Goal: Task Accomplishment & Management: Manage account settings

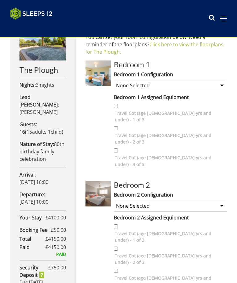
click at [218, 85] on select "None Selected Super King plus bunk beds Twin Room plus bunk beds Super King (no…" at bounding box center [170, 86] width 113 height 12
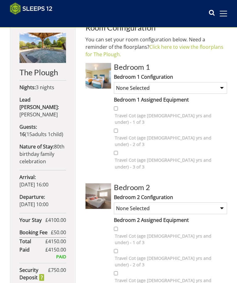
scroll to position [171, 0]
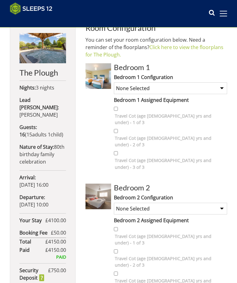
click at [220, 89] on select "None Selected Super King plus bunk beds Twin Room plus bunk beds Super King (no…" at bounding box center [170, 88] width 113 height 12
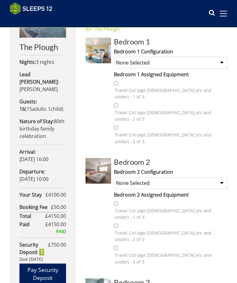
scroll to position [197, 0]
click at [216, 177] on select "None Selected Super King Room Twin Room Super King and 1 Extra Single (Payment …" at bounding box center [170, 183] width 113 height 12
click at [220, 64] on select "None Selected Super King plus bunk beds Twin Room plus bunk beds Super King (no…" at bounding box center [170, 63] width 113 height 12
click at [222, 63] on select "None Selected Super King plus bunk beds Twin Room plus bunk beds Super King (no…" at bounding box center [170, 63] width 113 height 12
select select "1252"
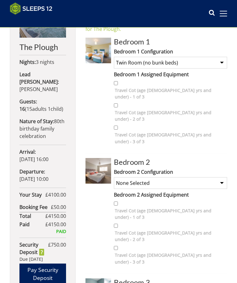
click at [218, 177] on select "None Selected Super King Room Twin Room Super King and 1 Extra Single (Payment …" at bounding box center [170, 183] width 113 height 12
select select "1232"
select select "1234"
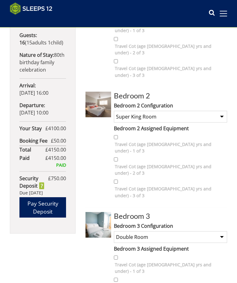
scroll to position [261, 0]
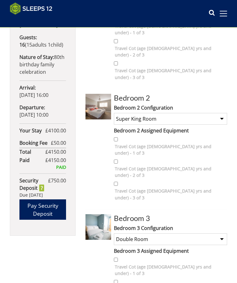
select select "1253"
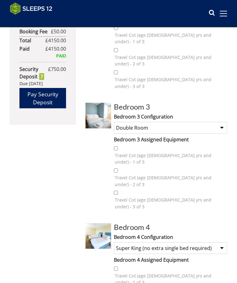
scroll to position [372, 0]
select select "1237"
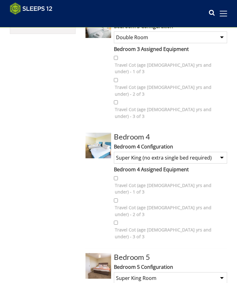
select select "1254"
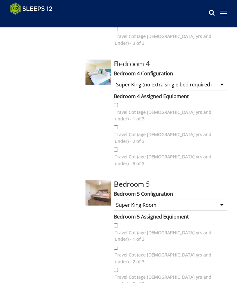
scroll to position [536, 0]
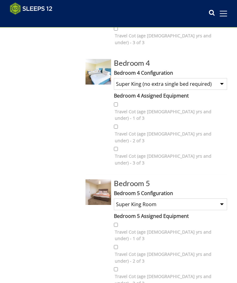
select select "1241"
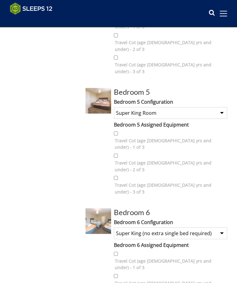
scroll to position [637, 0]
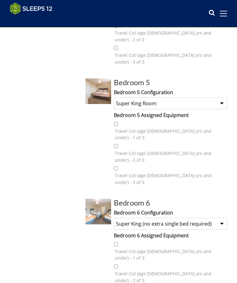
select select "1243"
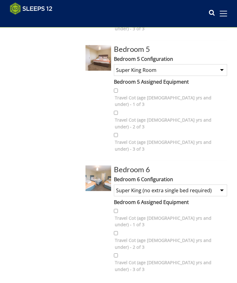
scroll to position [677, 0]
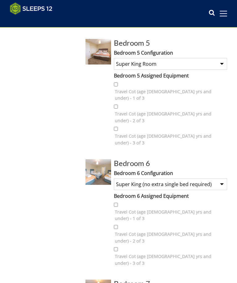
select select "1245"
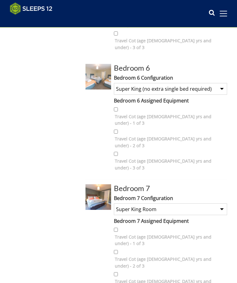
scroll to position [775, 0]
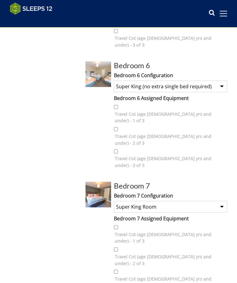
select select "1255"
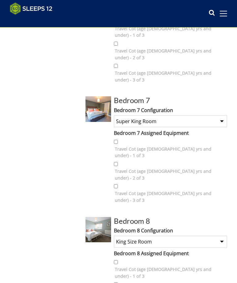
select select "1250"
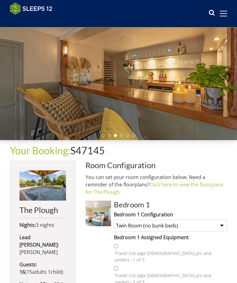
scroll to position [33, 0]
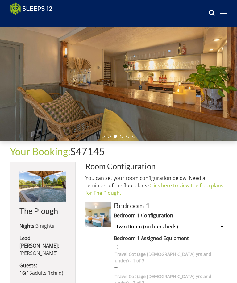
click at [218, 227] on select "None Selected Super King plus bunk beds Twin Room plus bunk beds Super King (no…" at bounding box center [170, 227] width 113 height 12
select select "1251"
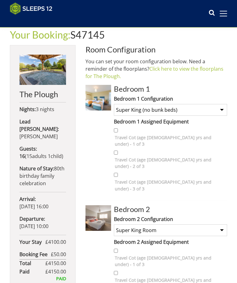
scroll to position [150, 0]
click at [179, 69] on link "Click here to view the floorplans for The Plough." at bounding box center [154, 72] width 138 height 14
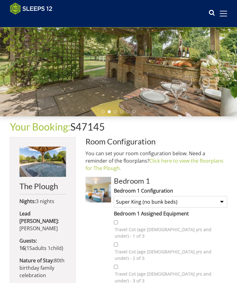
scroll to position [63, 0]
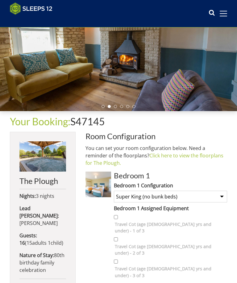
click at [52, 121] on link "Your Booking:" at bounding box center [40, 121] width 60 height 12
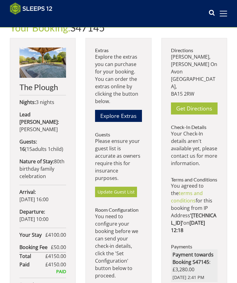
click at [125, 187] on link "Update Guest List" at bounding box center [116, 192] width 42 height 10
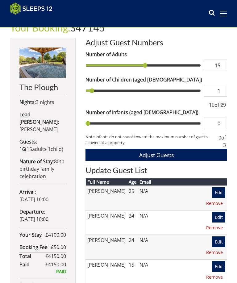
scroll to position [180, 0]
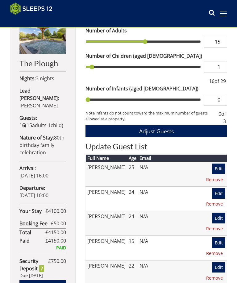
click at [214, 180] on link "Remove" at bounding box center [215, 179] width 22 height 10
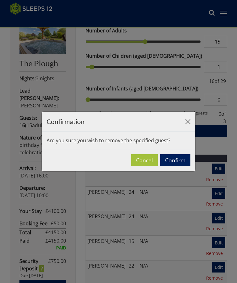
click at [180, 166] on button "Confirm" at bounding box center [175, 160] width 30 height 12
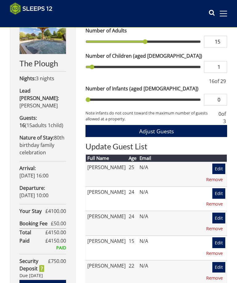
scroll to position [184, 0]
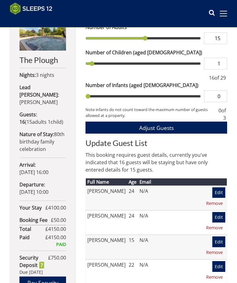
click at [216, 203] on link "Remove" at bounding box center [215, 203] width 22 height 10
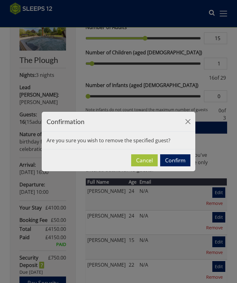
click at [178, 166] on button "Confirm" at bounding box center [175, 160] width 30 height 12
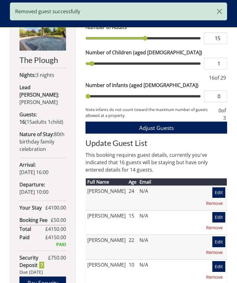
click at [217, 204] on link "Remove" at bounding box center [215, 203] width 22 height 10
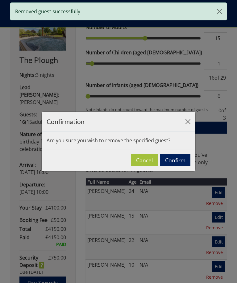
click at [177, 166] on button "Confirm" at bounding box center [175, 160] width 30 height 12
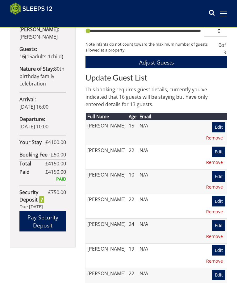
scroll to position [249, 0]
click at [213, 138] on link "Remove" at bounding box center [215, 137] width 22 height 10
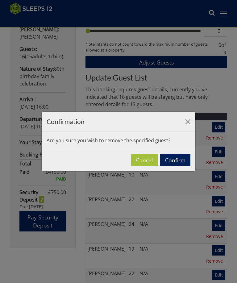
click at [172, 166] on button "Confirm" at bounding box center [175, 160] width 30 height 12
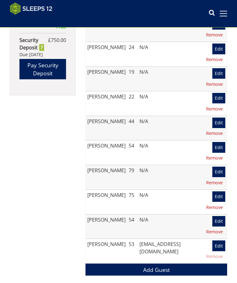
scroll to position [401, 0]
click at [168, 264] on link "Add Guest" at bounding box center [156, 270] width 142 height 12
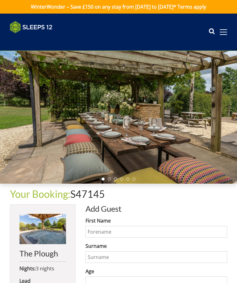
click at [129, 231] on input "First Name" at bounding box center [156, 232] width 142 height 12
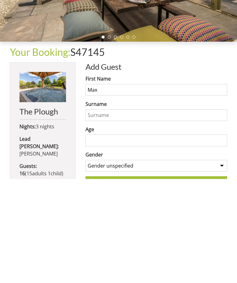
type input "Max"
click at [114, 213] on input "Surname" at bounding box center [156, 219] width 142 height 12
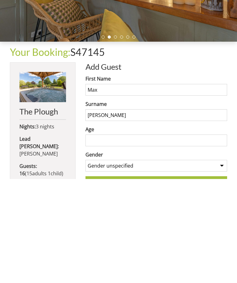
type input "Ward"
click at [115, 239] on input "Age" at bounding box center [156, 245] width 142 height 12
type input "23"
click at [220, 264] on select "Gender unspecified Gender male Gender female" at bounding box center [156, 270] width 142 height 12
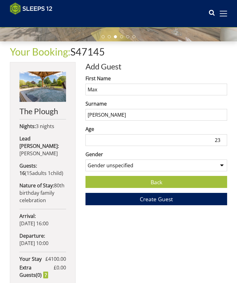
select select "gender_male"
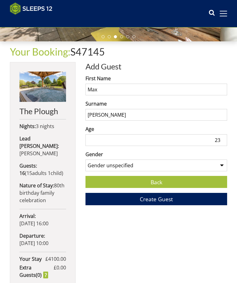
click at [171, 198] on span "Create Guest" at bounding box center [156, 198] width 33 height 7
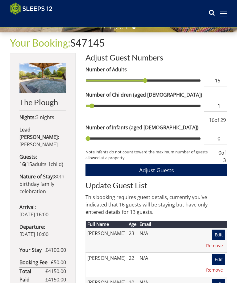
scroll to position [141, 0]
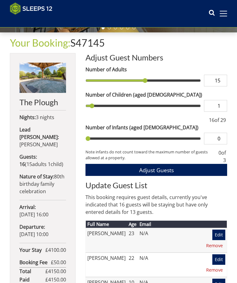
click at [223, 81] on input "15" at bounding box center [215, 81] width 23 height 12
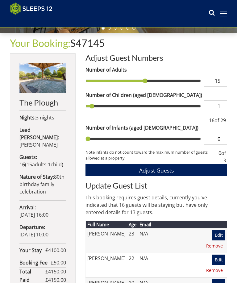
click at [225, 81] on input "15" at bounding box center [215, 81] width 23 height 12
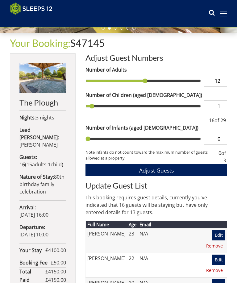
type input "12"
click at [181, 127] on label "Number of Infants (aged 0-2)" at bounding box center [156, 127] width 142 height 7
click at [204, 112] on input "1" at bounding box center [215, 106] width 23 height 12
type input "12"
click at [185, 171] on button "Adjust Guests" at bounding box center [156, 170] width 142 height 12
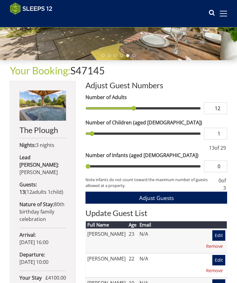
scroll to position [122, 0]
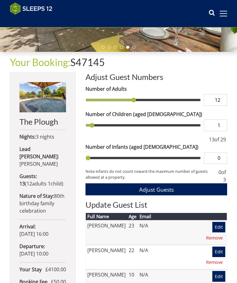
click at [222, 15] on span at bounding box center [223, 14] width 7 height 6
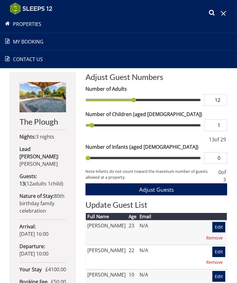
click at [38, 60] on link "Contact Us 01823 665500" at bounding box center [118, 59] width 237 height 7
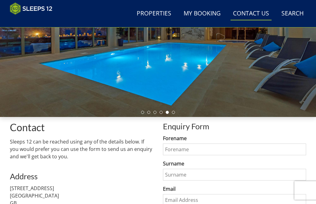
scroll to position [101, 0]
click at [198, 14] on link "My Booking" at bounding box center [202, 14] width 42 height 14
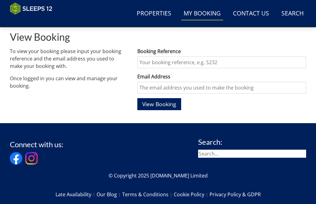
scroll to position [191, 0]
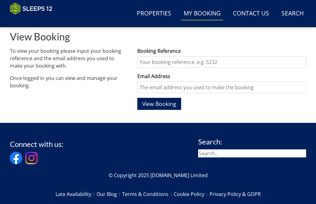
click at [216, 150] on input "search" at bounding box center [252, 154] width 108 height 8
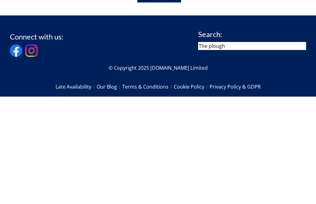
type input "The plough"
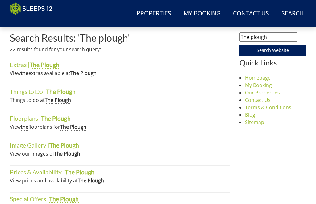
scroll to position [193, 0]
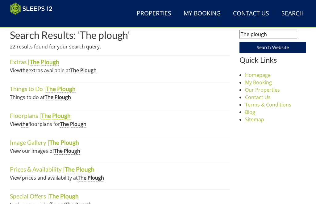
click at [23, 115] on link "Floorplans | The Plough" at bounding box center [40, 115] width 61 height 7
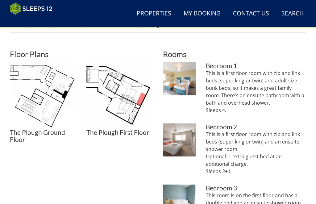
scroll to position [211, 0]
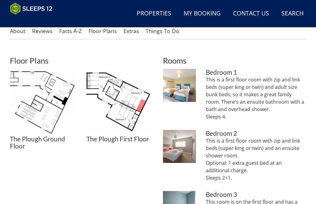
click at [116, 107] on img at bounding box center [119, 102] width 67 height 67
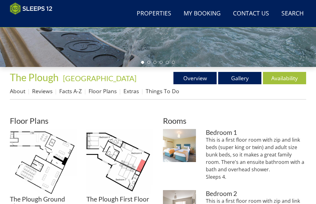
scroll to position [151, 0]
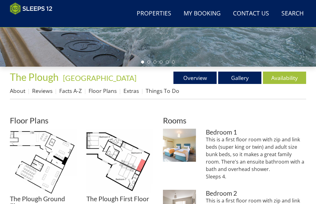
click at [40, 169] on img at bounding box center [43, 162] width 67 height 67
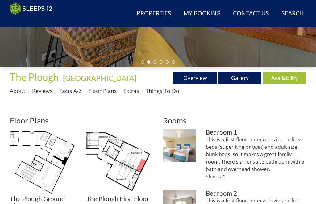
click at [129, 167] on img at bounding box center [119, 162] width 67 height 67
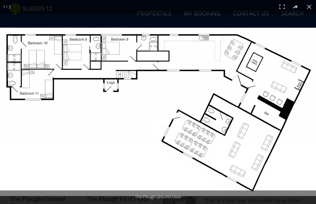
scroll to position [171, 0]
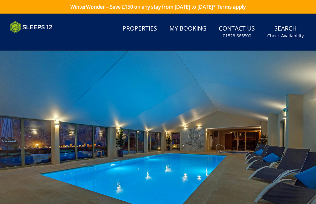
click at [194, 28] on link "My Booking" at bounding box center [188, 29] width 42 height 14
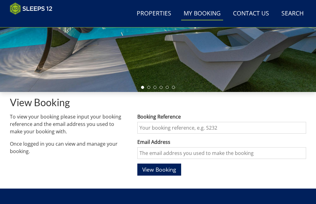
click at [202, 128] on input "Booking Reference" at bounding box center [221, 128] width 169 height 12
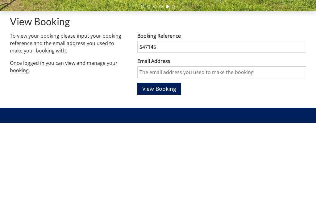
type input "S47145"
click at [179, 148] on input "Email Address" at bounding box center [221, 154] width 169 height 12
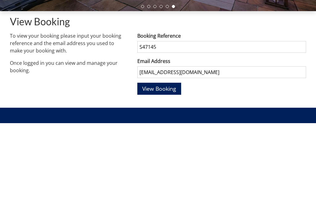
type input "kr.warner@live.com"
click at [172, 166] on span "View Booking" at bounding box center [159, 169] width 34 height 7
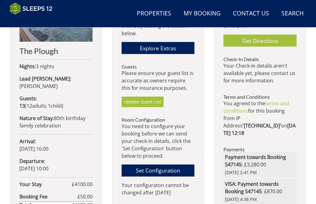
scroll to position [252, 0]
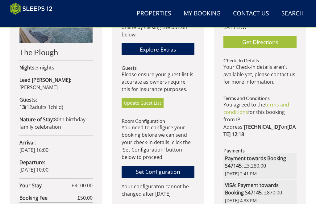
click at [179, 166] on link "Set Configuration" at bounding box center [158, 172] width 73 height 12
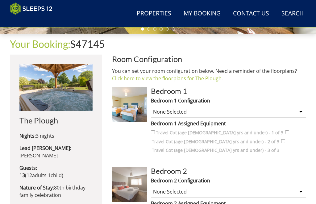
scroll to position [172, 0]
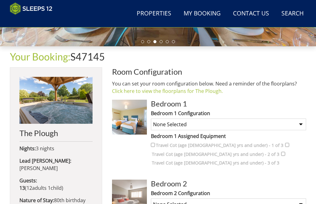
click at [131, 116] on img at bounding box center [129, 117] width 35 height 35
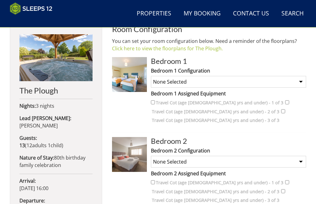
scroll to position [214, 0]
click at [237, 82] on select "None Selected Super King plus bunk beds Twin Room plus bunk beds Super King (no…" at bounding box center [228, 82] width 155 height 12
select select "1230"
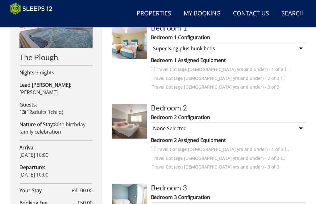
click at [237, 127] on select "None Selected Super King Room Twin Room Super King and 1 Extra Single (Payment …" at bounding box center [228, 129] width 155 height 12
select select "1232"
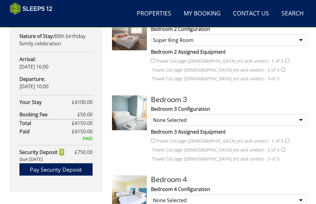
scroll to position [336, 0]
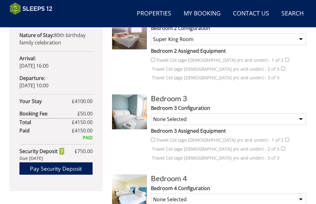
click at [237, 116] on select "None Selected Double Room" at bounding box center [228, 120] width 155 height 12
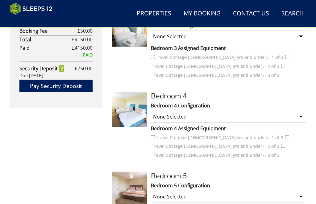
click at [237, 114] on select "None Selected Super King and a Single 3 x Singles Super King (no extra single b…" at bounding box center [228, 117] width 155 height 12
select select "1253"
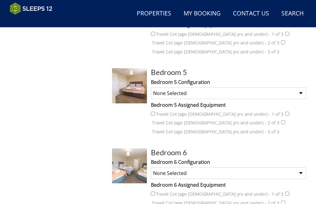
scroll to position [527, 0]
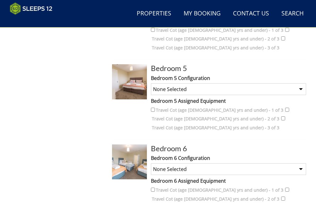
click at [237, 86] on select "None Selected Super King Room Twin Room" at bounding box center [228, 89] width 155 height 12
select select "1237"
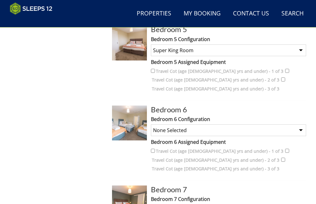
click at [237, 127] on select "None Selected Super King and a Single 3 x Singles Super King (no extra single b…" at bounding box center [228, 131] width 155 height 12
select select "1254"
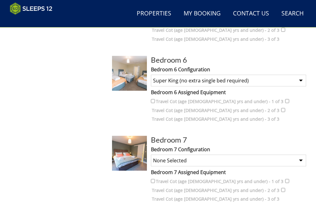
scroll to position [616, 0]
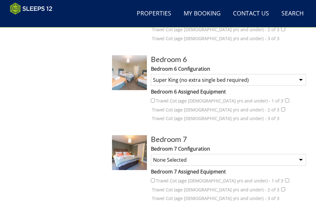
click at [237, 157] on select "None Selected Super King Room Twin Room" at bounding box center [228, 160] width 155 height 12
select select "1241"
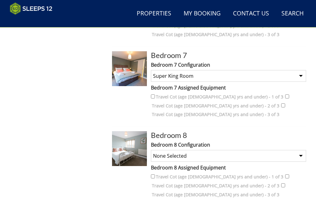
scroll to position [700, 0]
click at [237, 151] on select "None Selected King Size Room" at bounding box center [228, 156] width 155 height 12
select select "1243"
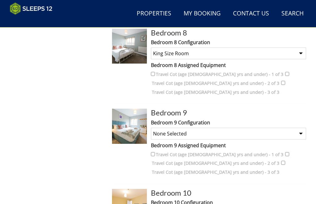
scroll to position [802, 0]
click at [237, 130] on select "None Selected Super King Room Twin Room" at bounding box center [228, 134] width 155 height 12
select select "1245"
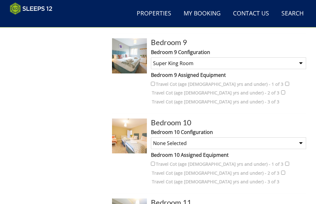
scroll to position [873, 0]
click at [237, 139] on select "None Selected Super King and a Single 3 x Singles Super King (no extra single b…" at bounding box center [228, 143] width 155 height 12
select select "1255"
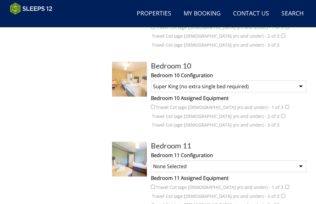
click at [237, 161] on select "None Selected Twin Room" at bounding box center [228, 167] width 155 height 12
select select "1250"
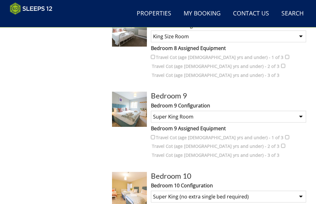
scroll to position [818, 0]
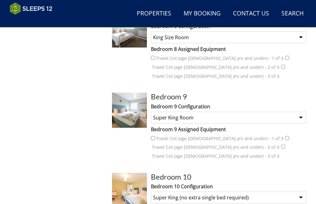
click at [129, 108] on img at bounding box center [129, 110] width 35 height 35
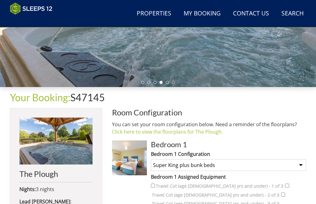
scroll to position [135, 0]
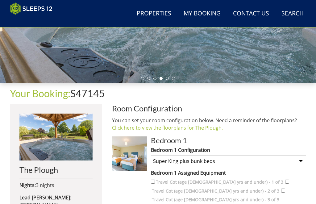
click at [188, 128] on link "Click here to view the floorplans for The Plough." at bounding box center [167, 128] width 111 height 7
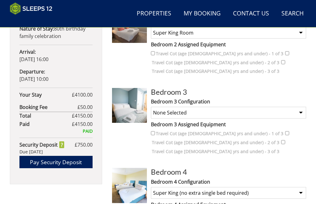
scroll to position [343, 0]
click at [237, 111] on select "None Selected Double Room" at bounding box center [228, 113] width 155 height 12
select select "1234"
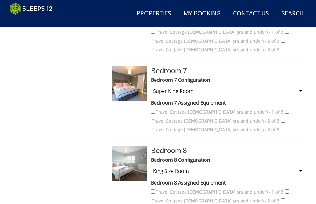
scroll to position [680, 0]
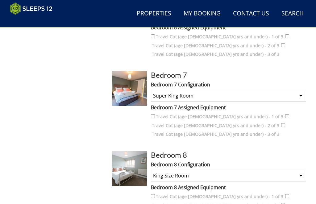
click at [237, 91] on select "None Selected Super King Room Twin Room" at bounding box center [228, 96] width 155 height 12
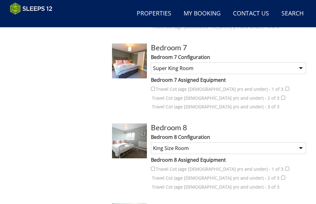
scroll to position [708, 0]
click at [237, 142] on select "None Selected King Size Room" at bounding box center [228, 148] width 155 height 12
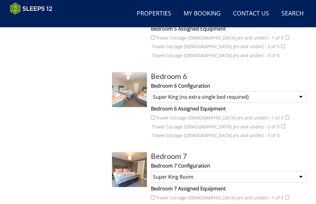
scroll to position [594, 0]
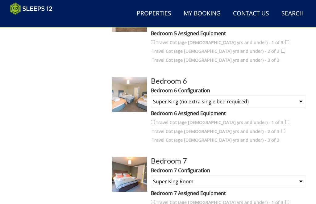
click at [237, 97] on select "None Selected Super King and a Single 3 x Singles Super King (no extra single b…" at bounding box center [228, 102] width 155 height 12
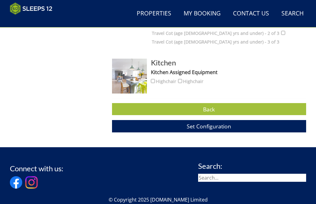
scroll to position [1092, 0]
click at [237, 120] on button "Set Configuration" at bounding box center [209, 126] width 194 height 12
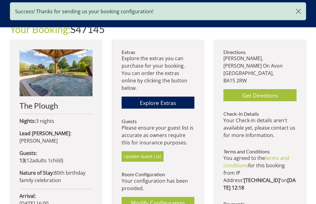
scroll to position [199, 0]
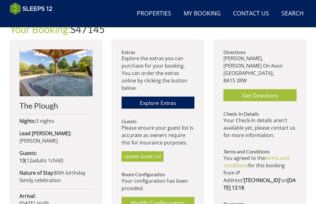
click at [177, 97] on link "Explore Extras" at bounding box center [158, 103] width 73 height 12
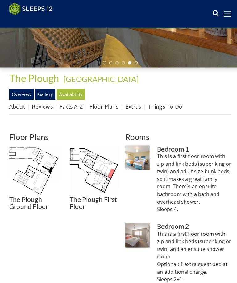
scroll to position [107, 0]
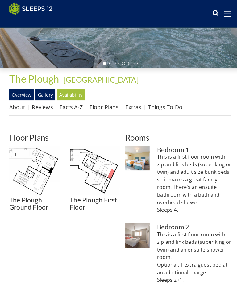
click at [99, 105] on link "Floor Plans" at bounding box center [103, 104] width 28 height 7
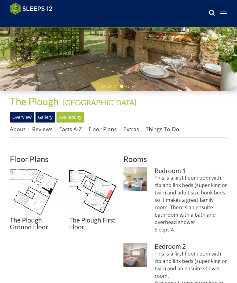
scroll to position [81, 0]
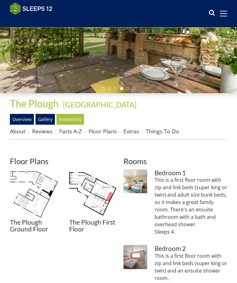
click at [109, 133] on link "Floor Plans" at bounding box center [103, 130] width 28 height 7
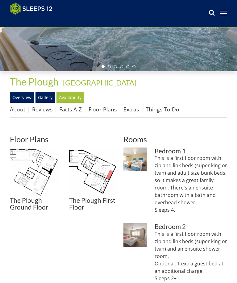
scroll to position [102, 0]
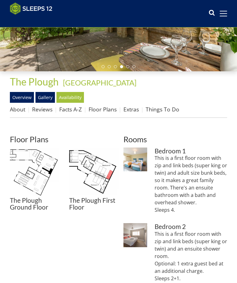
click at [45, 97] on link "Gallery" at bounding box center [44, 97] width 19 height 10
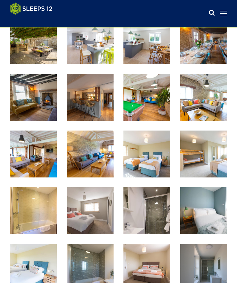
scroll to position [265, 0]
click at [142, 157] on img at bounding box center [146, 154] width 47 height 47
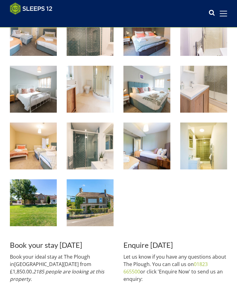
scroll to position [557, 0]
click at [44, 198] on img at bounding box center [33, 202] width 47 height 47
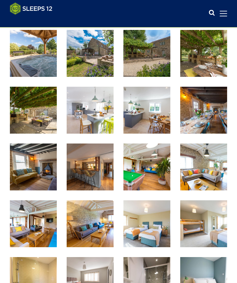
scroll to position [194, 0]
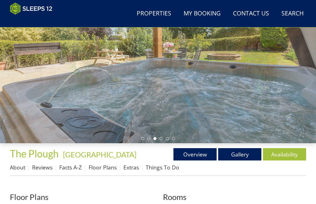
scroll to position [75, 0]
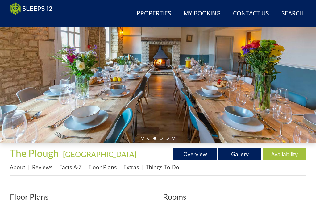
click at [241, 154] on link "Gallery" at bounding box center [239, 154] width 43 height 12
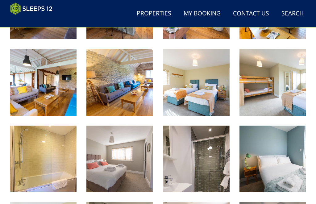
scroll to position [436, 0]
click at [195, 90] on img at bounding box center [196, 82] width 67 height 67
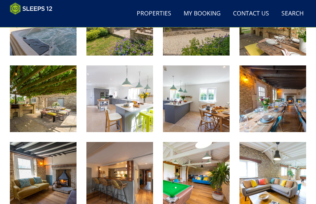
scroll to position [270, 0]
